Goal: Task Accomplishment & Management: Use online tool/utility

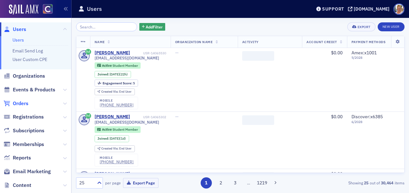
click at [22, 102] on span "Orders" at bounding box center [21, 103] width 16 height 7
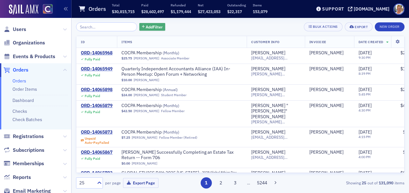
click at [146, 28] on span "Add Filter" at bounding box center [154, 27] width 17 height 6
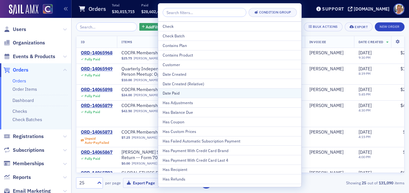
click at [172, 94] on div "Date Paid" at bounding box center [229, 93] width 134 height 6
select select "9"
select select "2025"
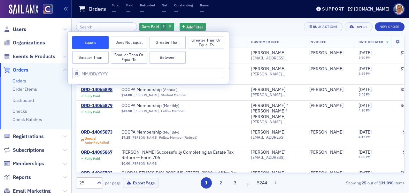
click at [207, 42] on button "Greater Than or Equal To" at bounding box center [206, 42] width 36 height 13
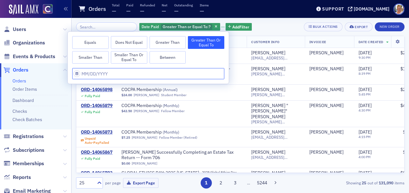
click at [90, 75] on input "text" at bounding box center [148, 73] width 152 height 11
select select "9"
select select "2025"
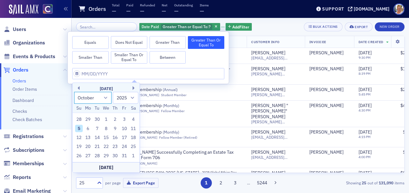
click at [103, 96] on select "January February March April May June July August September October November De…" at bounding box center [93, 98] width 38 height 12
select select "7"
click at [74, 92] on select "January February March April May June July August September October November De…" at bounding box center [93, 98] width 38 height 12
click at [124, 119] on div "1" at bounding box center [124, 120] width 8 height 8
type input "[DATE]"
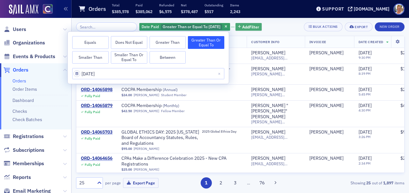
click at [246, 26] on span "Add Filter" at bounding box center [250, 27] width 17 height 6
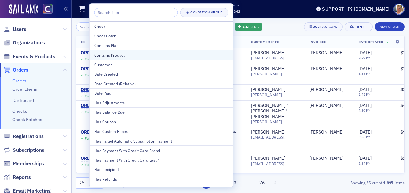
click at [119, 56] on div "Contains Product" at bounding box center [161, 55] width 134 height 6
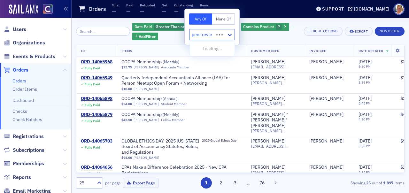
type input "peer review"
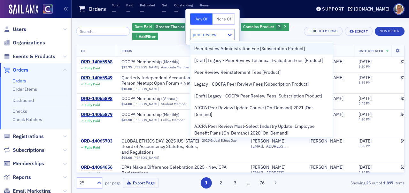
click at [230, 47] on span "Peer Review Administration Fee [Subscription Product]" at bounding box center [249, 48] width 110 height 7
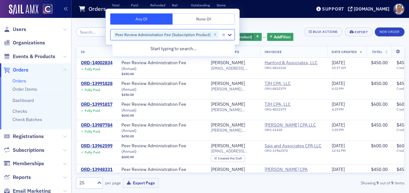
click at [82, 42] on div "Date Paid Greater Than or Equal To : [DATE] and Contains Product Peer Review Ad…" at bounding box center [240, 105] width 328 height 166
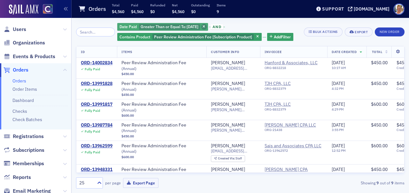
click at [203, 27] on span "button" at bounding box center [204, 27] width 6 height 6
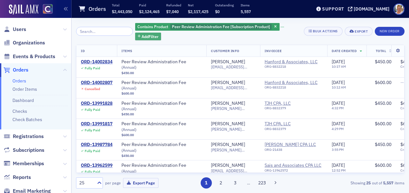
click at [147, 35] on span "Add Filter" at bounding box center [149, 37] width 17 height 6
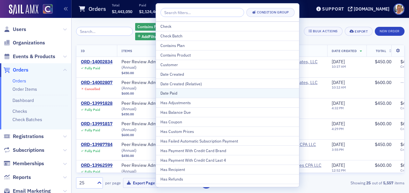
click at [172, 93] on div "Date Paid" at bounding box center [227, 93] width 134 height 6
select select "9"
select select "2025"
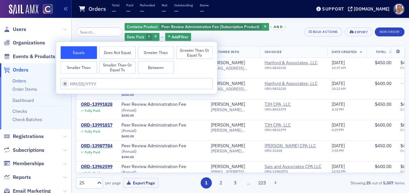
click at [194, 50] on button "Greater Than or Equal To" at bounding box center [194, 52] width 36 height 13
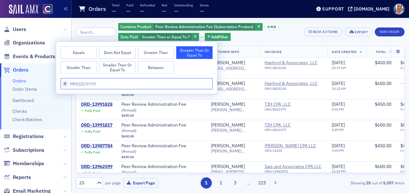
select select "9"
select select "2025"
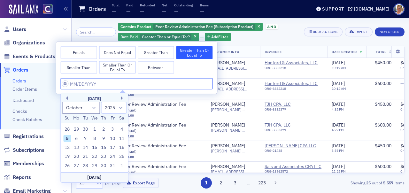
click at [94, 83] on input "text" at bounding box center [137, 83] width 152 height 11
click at [94, 108] on select "January February March April May June July August September October November De…" at bounding box center [81, 108] width 38 height 12
select select "0"
click at [62, 102] on select "January February March April May June July August September October November De…" at bounding box center [81, 108] width 38 height 12
click at [85, 139] on div "7" at bounding box center [85, 139] width 8 height 8
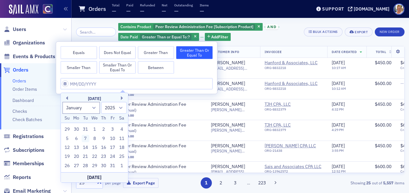
type input "[DATE]"
